Goal: Task Accomplishment & Management: Manage account settings

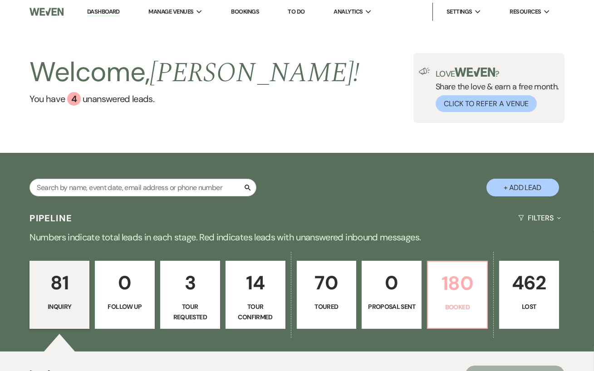
click at [442, 297] on p "180" at bounding box center [457, 283] width 48 height 30
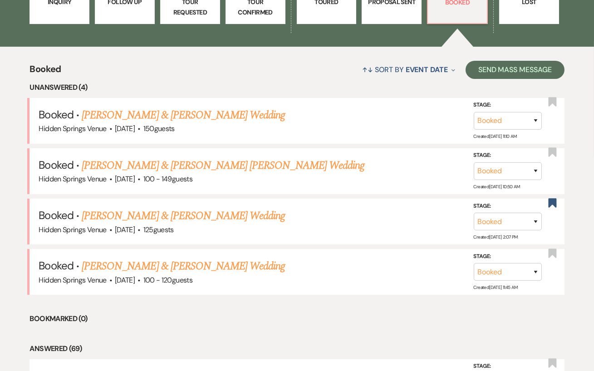
scroll to position [318, 0]
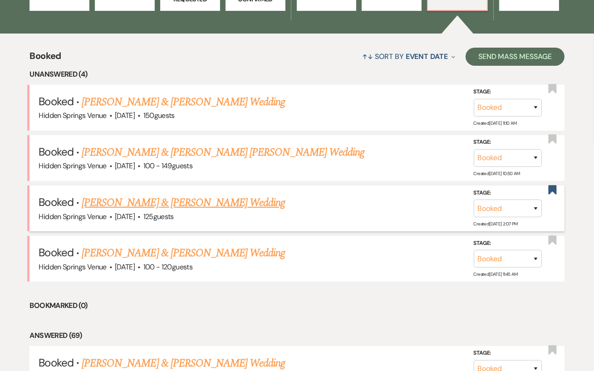
click at [215, 204] on link "[PERSON_NAME] & [PERSON_NAME] Wedding" at bounding box center [183, 203] width 203 height 16
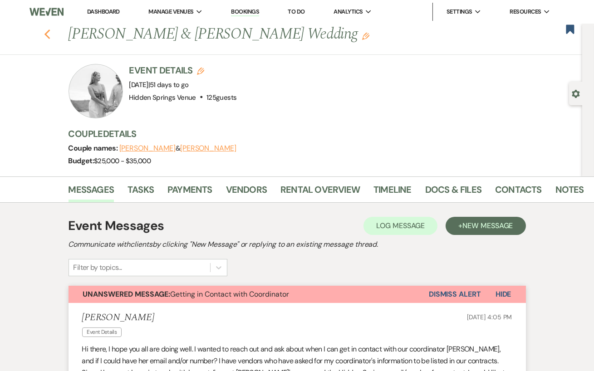
click at [48, 35] on icon "Previous" at bounding box center [47, 34] width 7 height 11
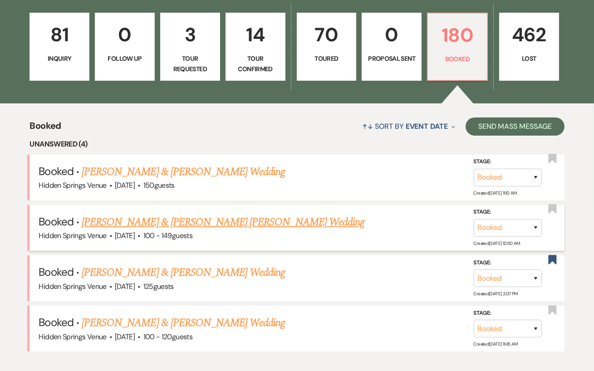
scroll to position [261, 0]
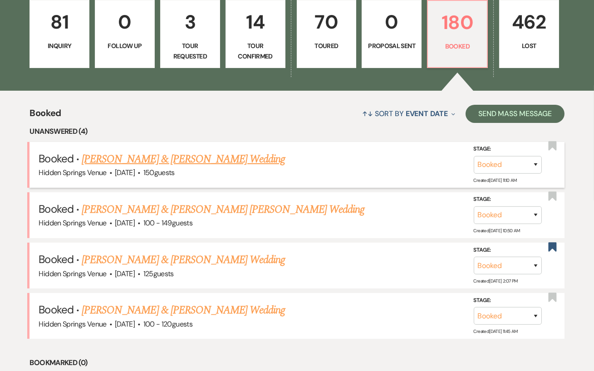
click at [240, 157] on link "[PERSON_NAME] & [PERSON_NAME] Wedding" at bounding box center [183, 159] width 203 height 16
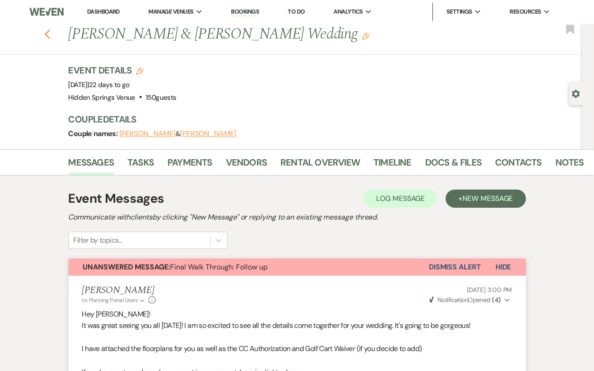
click at [47, 34] on icon "Previous" at bounding box center [47, 34] width 7 height 11
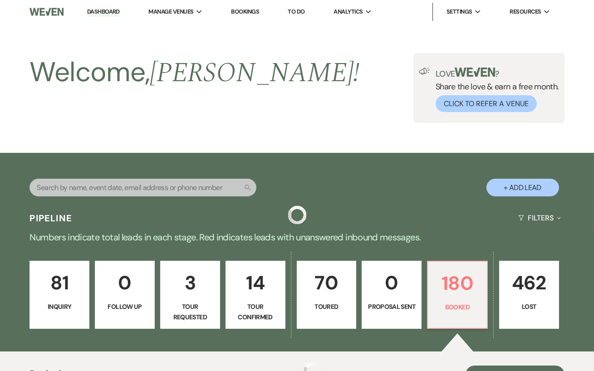
scroll to position [261, 0]
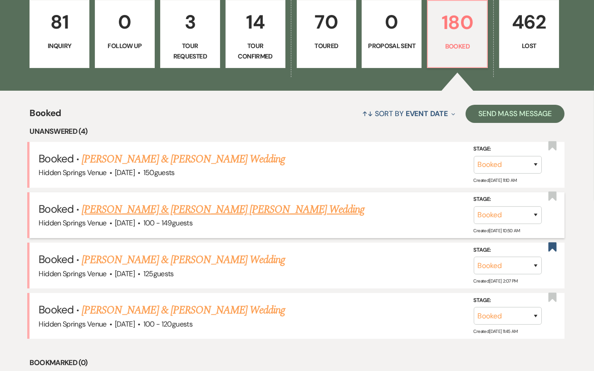
click at [200, 208] on link "[PERSON_NAME] & [PERSON_NAME] [PERSON_NAME] Wedding" at bounding box center [223, 209] width 283 height 16
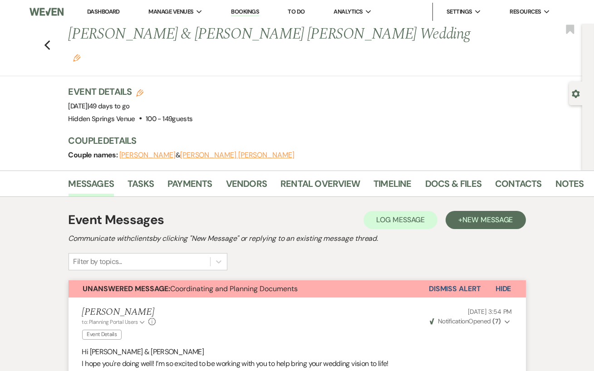
click at [43, 31] on div "Previous [PERSON_NAME] & [PERSON_NAME] [PERSON_NAME] Wedding Edit Bookmark" at bounding box center [288, 50] width 586 height 53
click at [46, 40] on icon "Previous" at bounding box center [47, 45] width 7 height 11
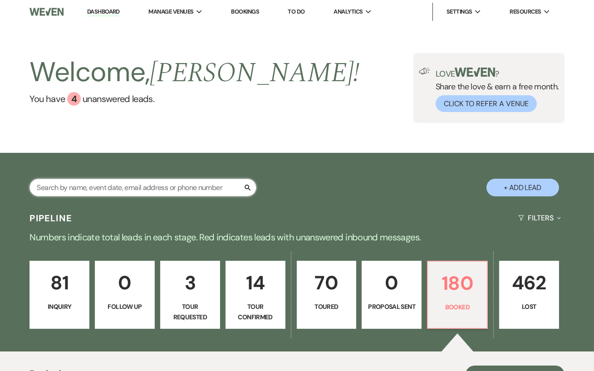
click at [108, 191] on input "text" at bounding box center [142, 188] width 227 height 18
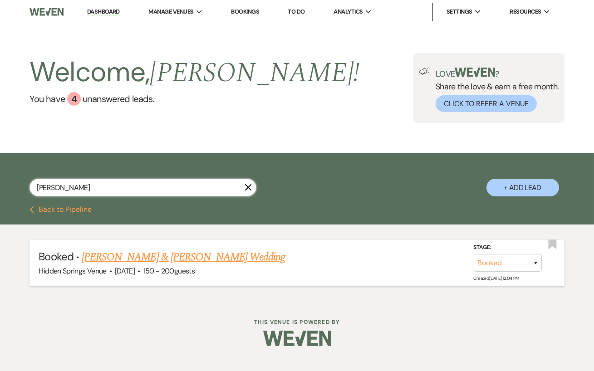
type input "[PERSON_NAME]"
click at [185, 260] on link "[PERSON_NAME] & [PERSON_NAME] Wedding" at bounding box center [183, 257] width 203 height 16
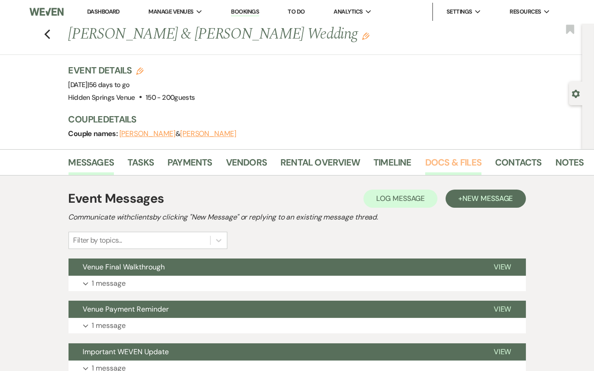
click at [435, 159] on link "Docs & Files" at bounding box center [453, 165] width 56 height 20
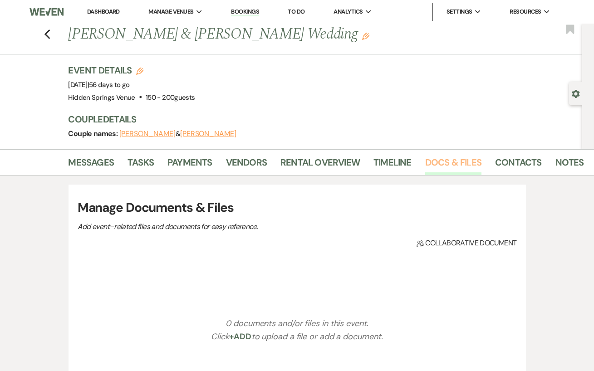
scroll to position [83, 0]
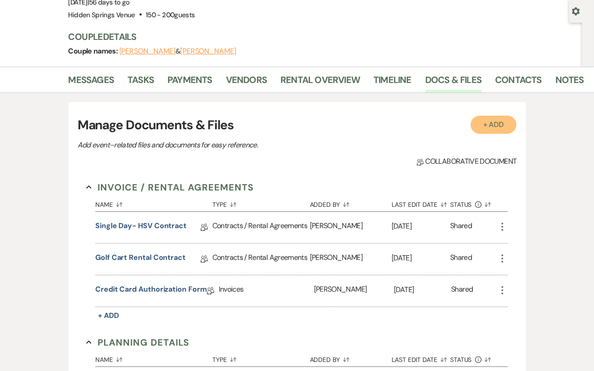
click at [491, 117] on button "+ Add" at bounding box center [493, 125] width 46 height 18
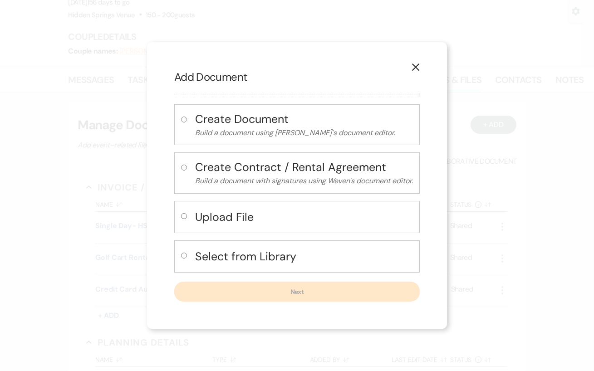
click at [184, 216] on input "radio" at bounding box center [184, 216] width 6 height 6
radio input "true"
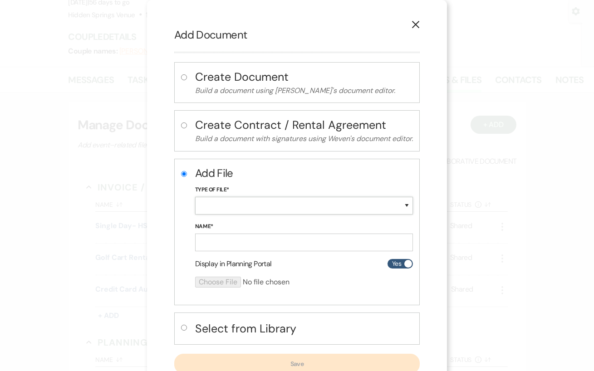
click at [232, 203] on select "Special Event Insurance Vendor Certificate of Insurance Contracts / Rental Agre…" at bounding box center [304, 206] width 218 height 18
select select "19"
click at [229, 240] on input "Name*" at bounding box center [304, 243] width 218 height 18
type input "Insurance"
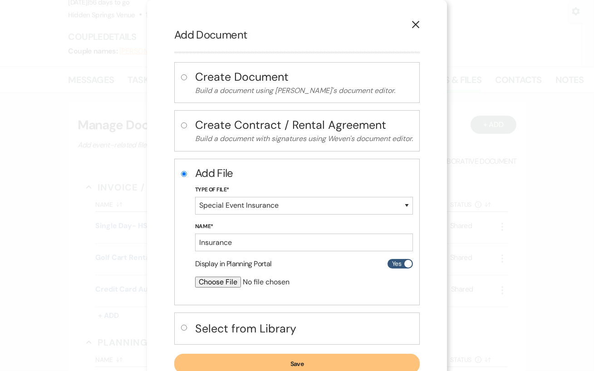
click at [225, 280] on input "file" at bounding box center [280, 282] width 170 height 11
type input "C:\fakepath\EVL70000006589Tuttle-COI.pdf"
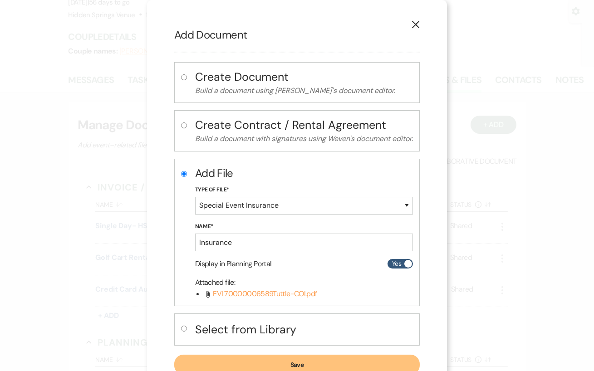
scroll to position [30, 0]
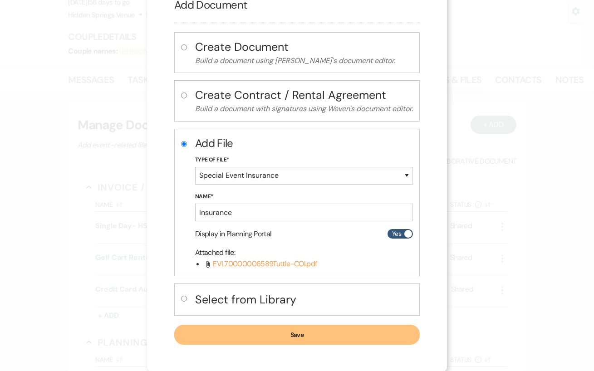
click at [314, 335] on button "Save" at bounding box center [296, 335] width 245 height 20
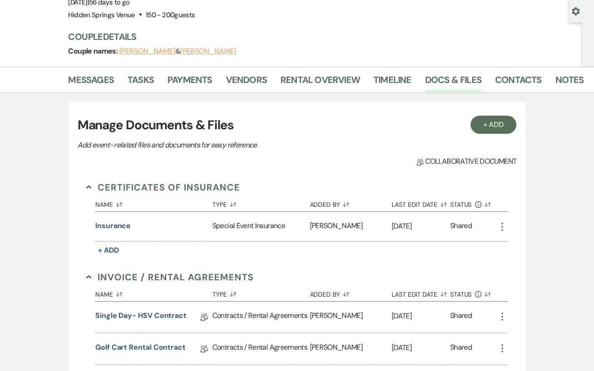
scroll to position [0, 0]
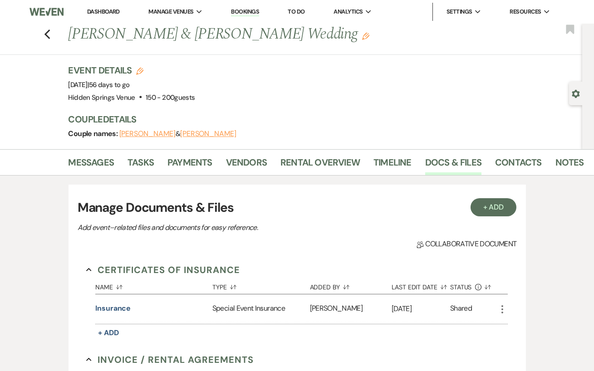
click at [93, 12] on link "Dashboard" at bounding box center [103, 12] width 33 height 8
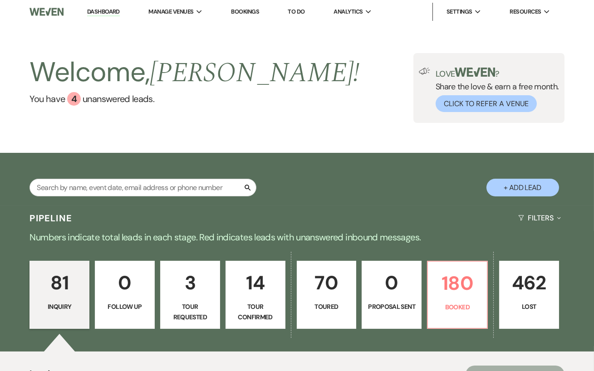
click at [517, 186] on button "+ Add Lead" at bounding box center [522, 188] width 73 height 18
select select "638"
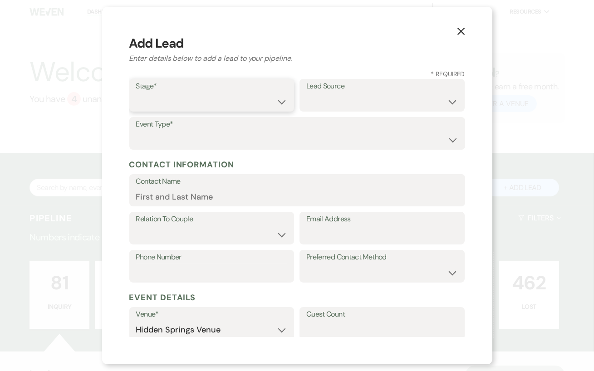
click at [239, 104] on select "Inquiry Follow Up Tour Requested Tour Confirmed Toured Proposal Sent Booked Lost" at bounding box center [211, 102] width 151 height 18
select select "1"
click at [319, 106] on select "Weven Venue Website Instagram Facebook Pinterest Google The Knot Wedding Wire H…" at bounding box center [381, 102] width 151 height 18
select select "4"
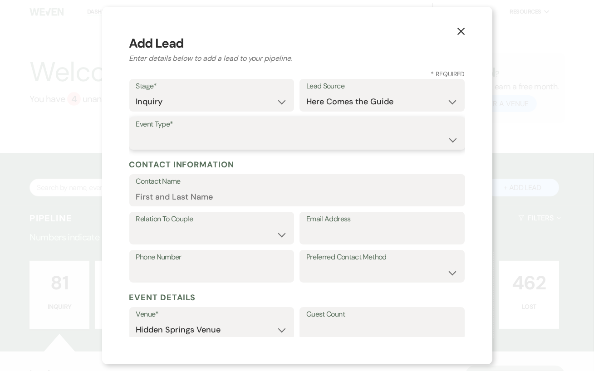
click at [286, 143] on select "Wedding Anniversary Party Baby Shower Bachelorette / Bachelor Party Birthday Pa…" at bounding box center [297, 140] width 322 height 18
select select "1"
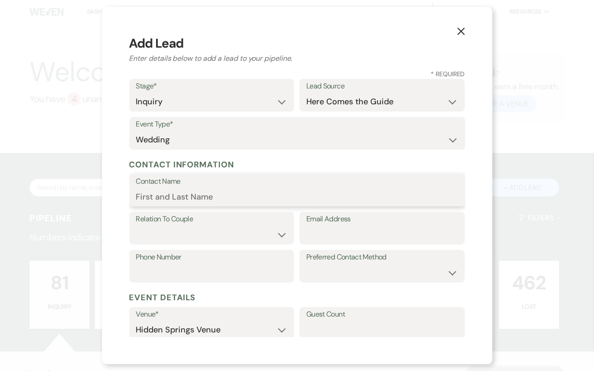
click at [181, 196] on input "Contact Name" at bounding box center [297, 197] width 322 height 18
type input "[PERSON_NAME]"
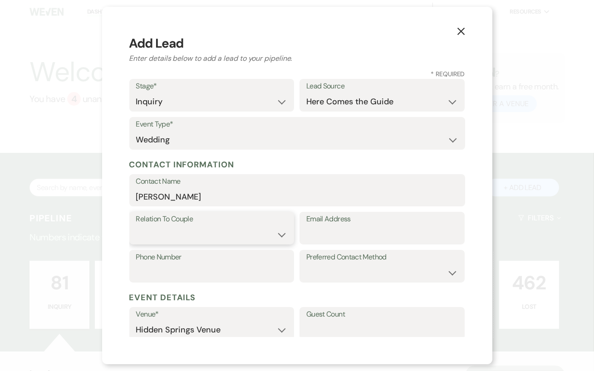
click at [161, 229] on select "Couple Planner Parent of Couple Family Member Friend Other" at bounding box center [211, 235] width 151 height 18
select select "1"
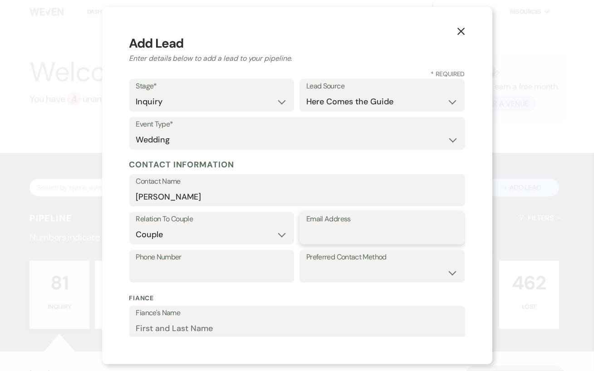
click at [344, 234] on input "Email Address" at bounding box center [381, 235] width 151 height 18
paste input "[EMAIL_ADDRESS][DOMAIN_NAME]"
type input "[EMAIL_ADDRESS][DOMAIN_NAME]"
click at [166, 274] on input "Phone Number" at bounding box center [211, 273] width 151 height 18
paste input "6016602272"
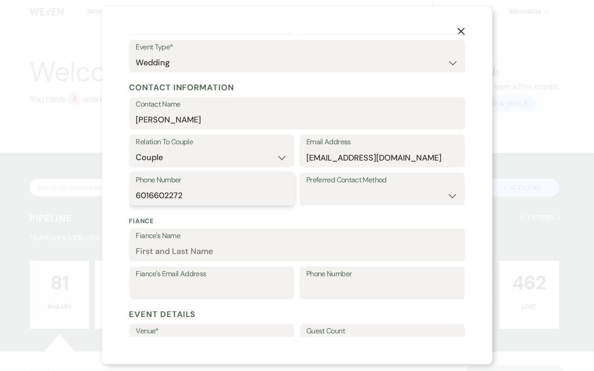
scroll to position [121, 0]
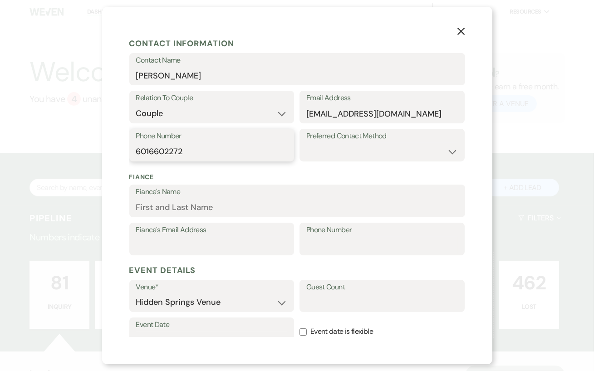
type input "6016602272"
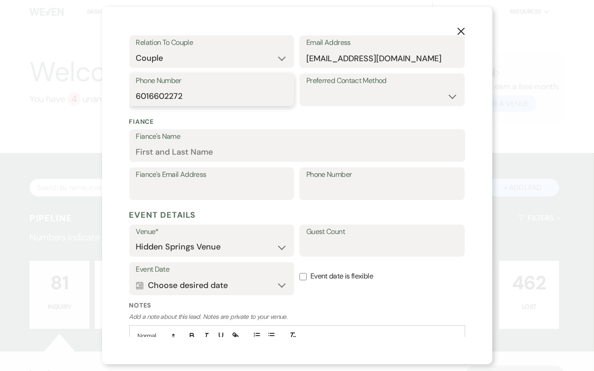
scroll to position [177, 0]
click at [327, 251] on input "Guest Count" at bounding box center [381, 247] width 151 height 18
type input "100"
click at [310, 265] on label "Event date is flexible" at bounding box center [381, 276] width 165 height 29
click at [307, 273] on input "Event date is flexible" at bounding box center [302, 276] width 7 height 7
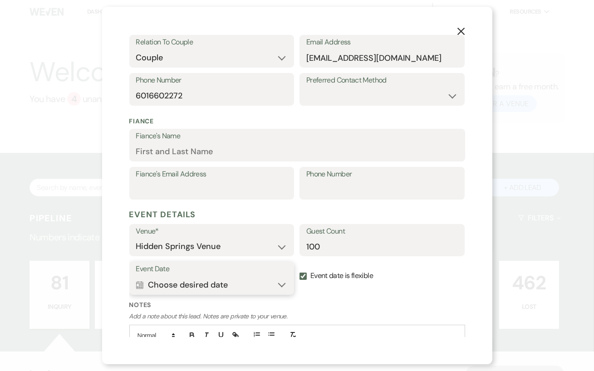
click at [282, 283] on button "Calendar Choose desired date Expand" at bounding box center [211, 285] width 151 height 18
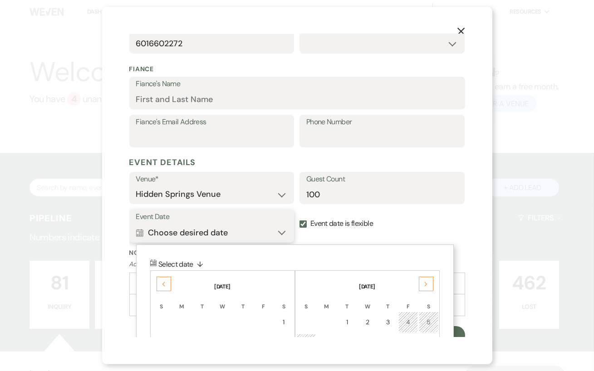
scroll to position [235, 0]
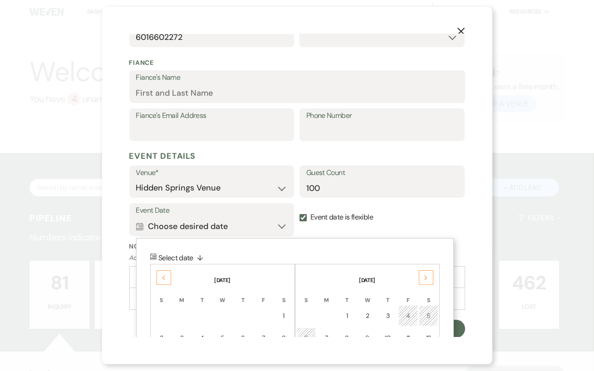
click at [302, 214] on input "Event date is flexible" at bounding box center [302, 217] width 7 height 7
checkbox input "false"
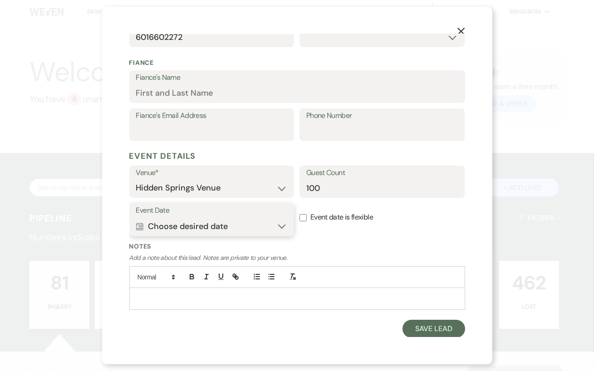
click at [274, 231] on button "Calendar Choose desired date Expand" at bounding box center [211, 226] width 151 height 18
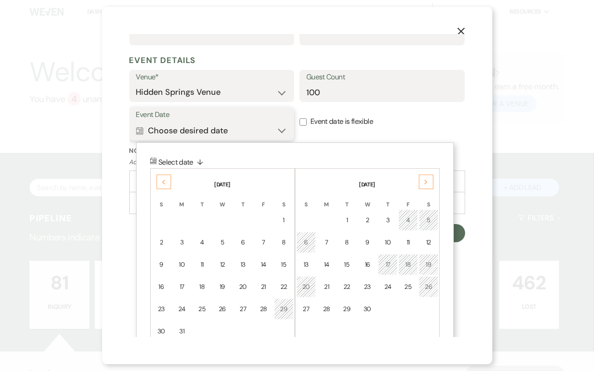
scroll to position [350, 0]
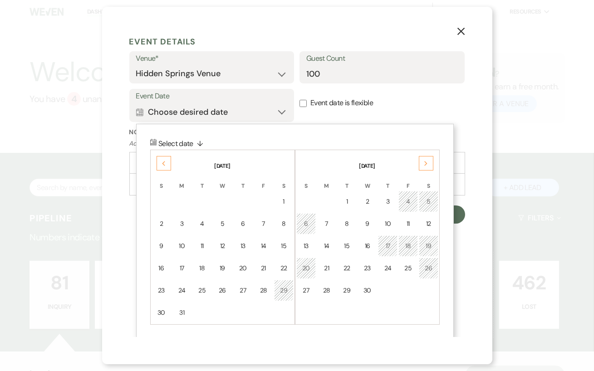
click at [426, 166] on div "Next" at bounding box center [426, 163] width 15 height 15
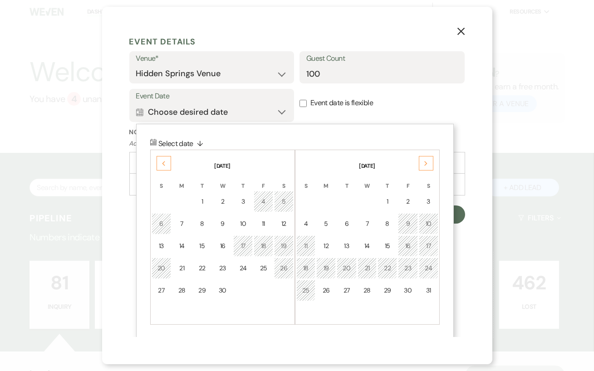
click at [426, 166] on div "Next" at bounding box center [426, 163] width 15 height 15
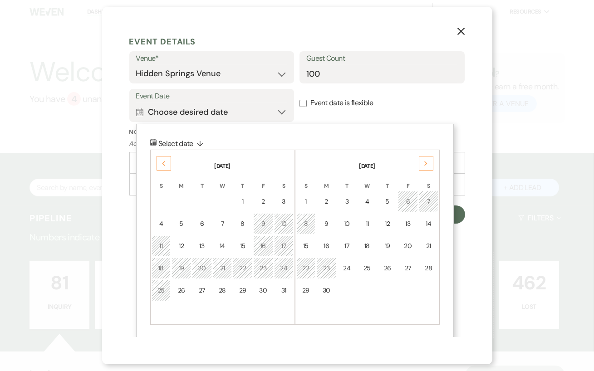
click at [433, 199] on td "7" at bounding box center [429, 201] width 20 height 21
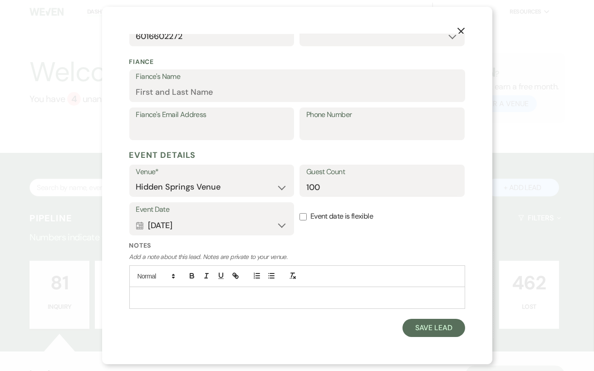
scroll to position [235, 0]
click at [436, 326] on button "Save Lead" at bounding box center [433, 329] width 62 height 18
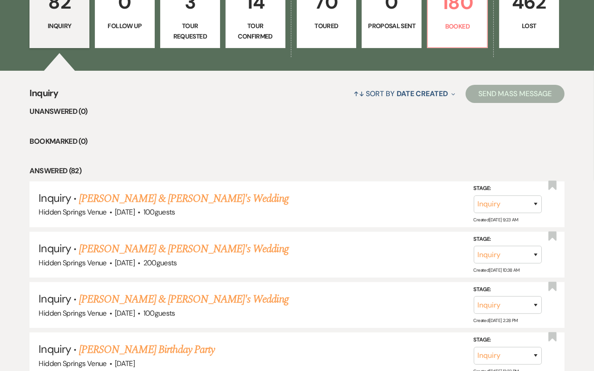
scroll to position [283, 0]
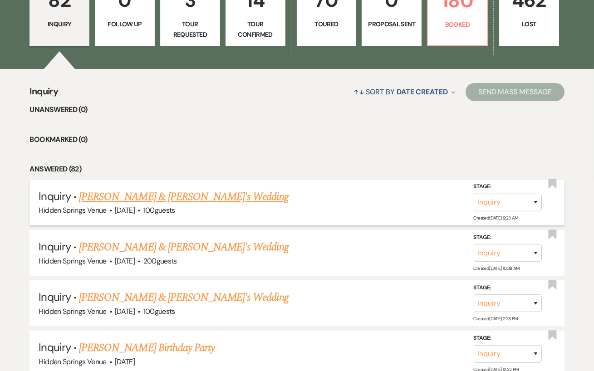
click at [181, 195] on link "[PERSON_NAME] & [PERSON_NAME]'s Wedding" at bounding box center [184, 197] width 210 height 16
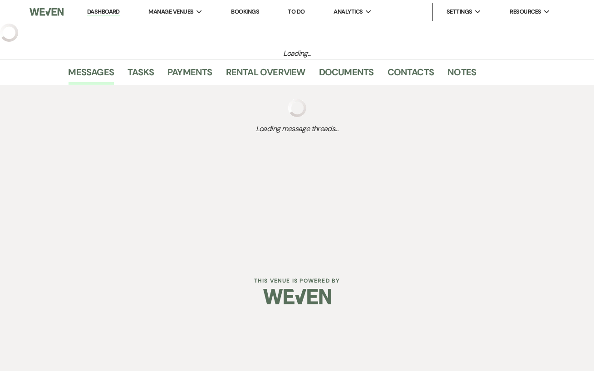
select select "4"
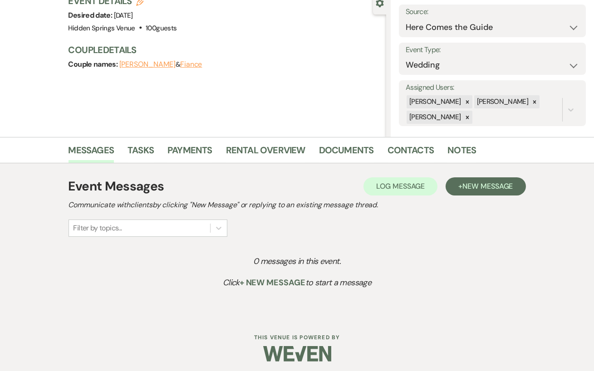
scroll to position [94, 0]
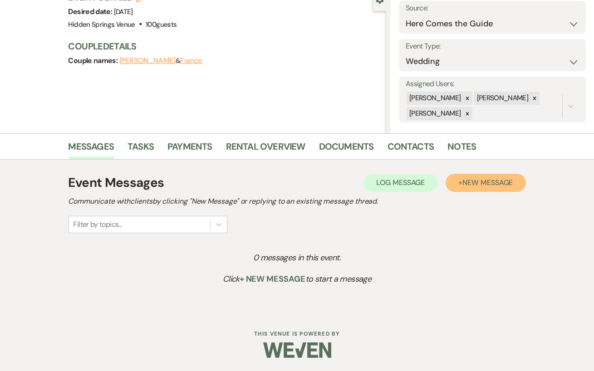
click at [464, 185] on span "New Message" at bounding box center [487, 183] width 50 height 10
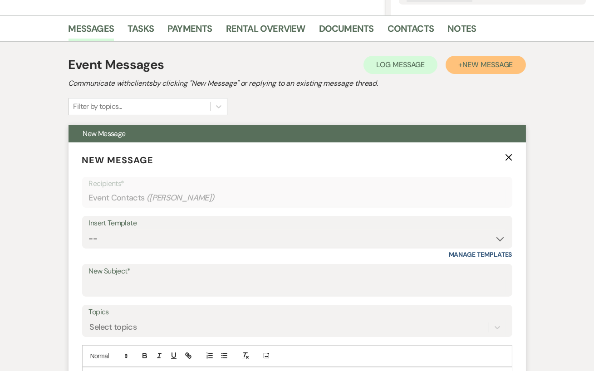
scroll to position [218, 0]
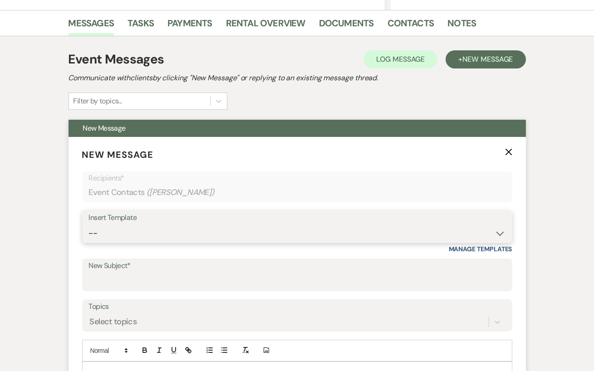
click at [209, 230] on select "-- Initial Inquiry Response Tour Request Response Follow Up Review Email Check-…" at bounding box center [297, 234] width 416 height 18
select select "4396"
type input "Hidden Springs Venue"
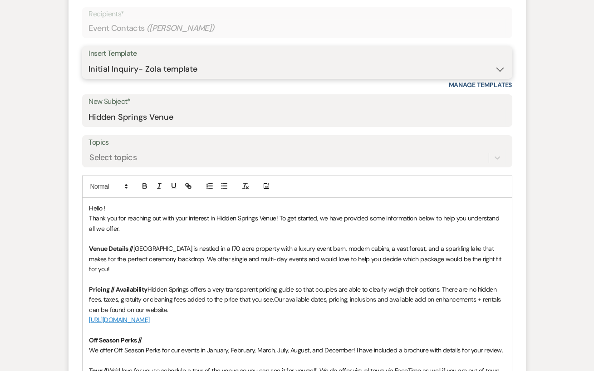
scroll to position [419, 0]
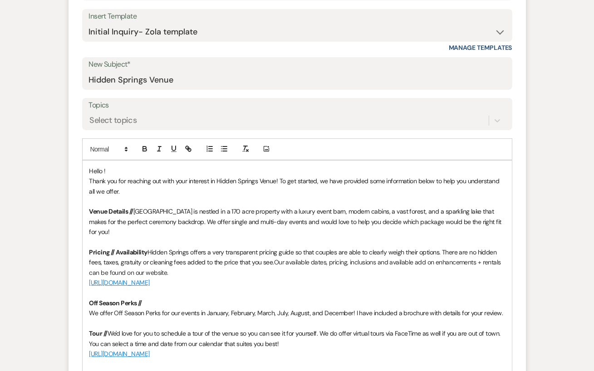
click at [103, 172] on span "Hello !" at bounding box center [97, 171] width 16 height 8
click at [227, 237] on p at bounding box center [296, 242] width 415 height 10
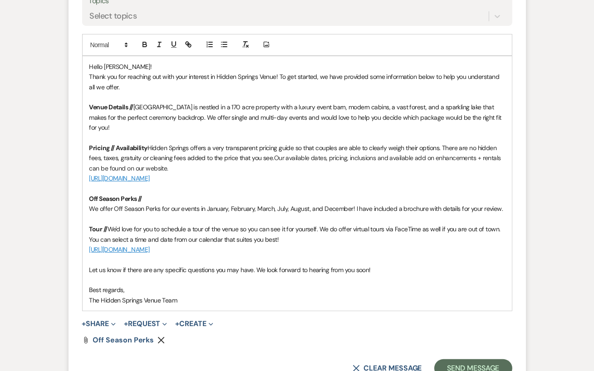
scroll to position [571, 0]
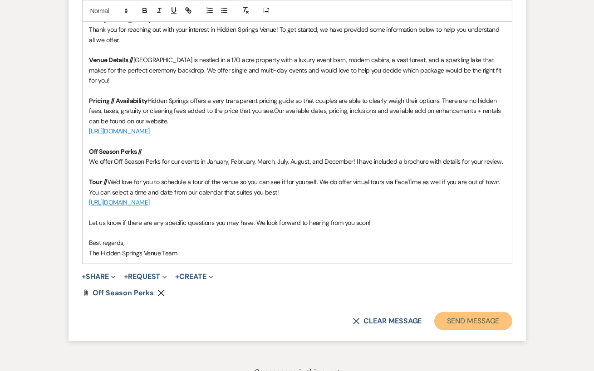
click at [457, 312] on button "Send Message" at bounding box center [473, 321] width 78 height 18
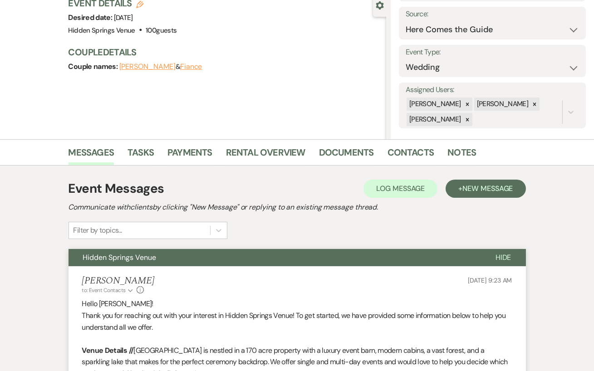
scroll to position [0, 0]
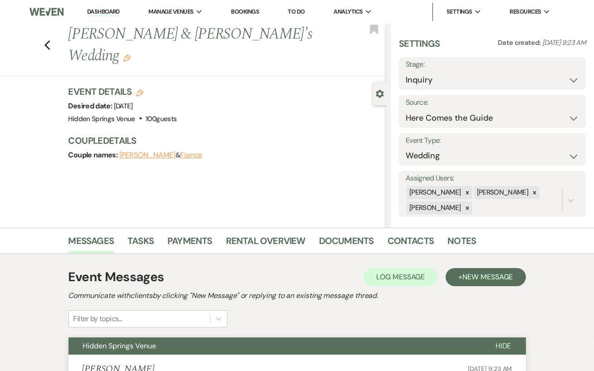
click at [103, 9] on link "Dashboard" at bounding box center [103, 12] width 33 height 9
